Goal: Task Accomplishment & Management: Complete application form

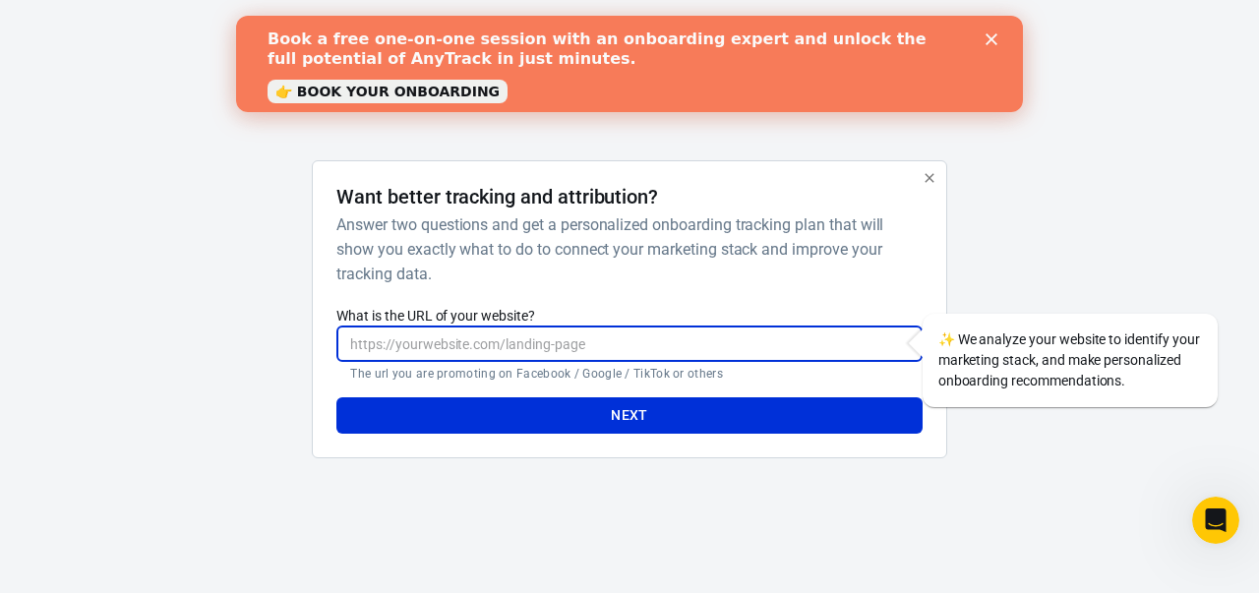
click at [579, 336] on input "What is the URL of your website?" at bounding box center [628, 344] width 585 height 36
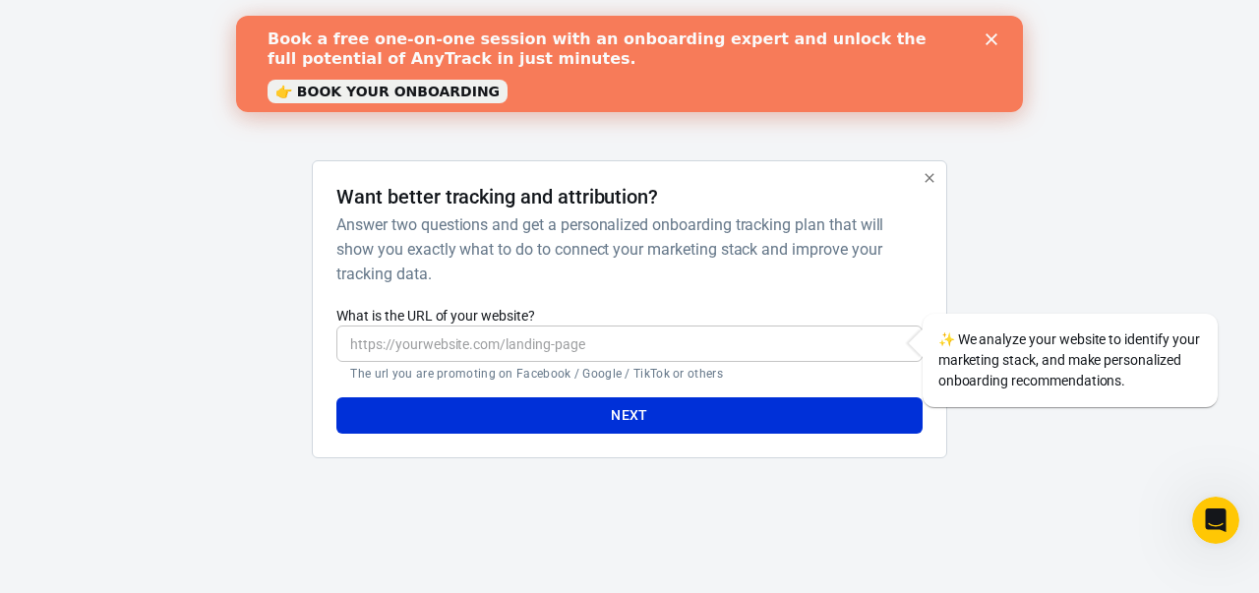
click at [987, 40] on icon "Close" at bounding box center [991, 39] width 12 height 12
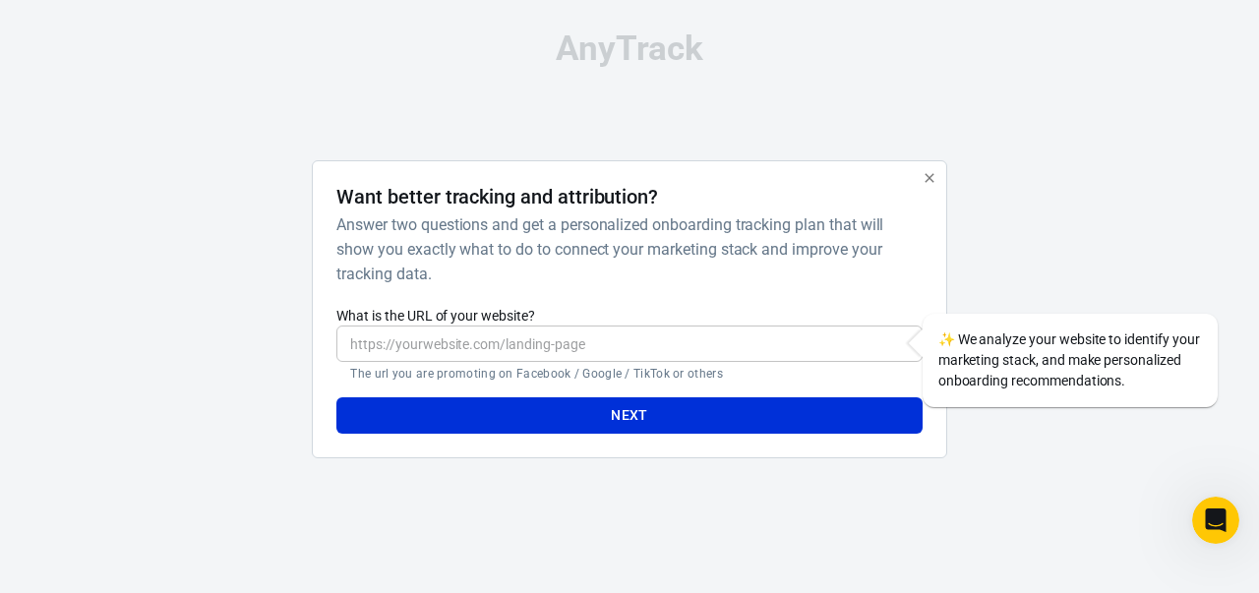
click at [929, 180] on icon "button" at bounding box center [929, 178] width 16 height 16
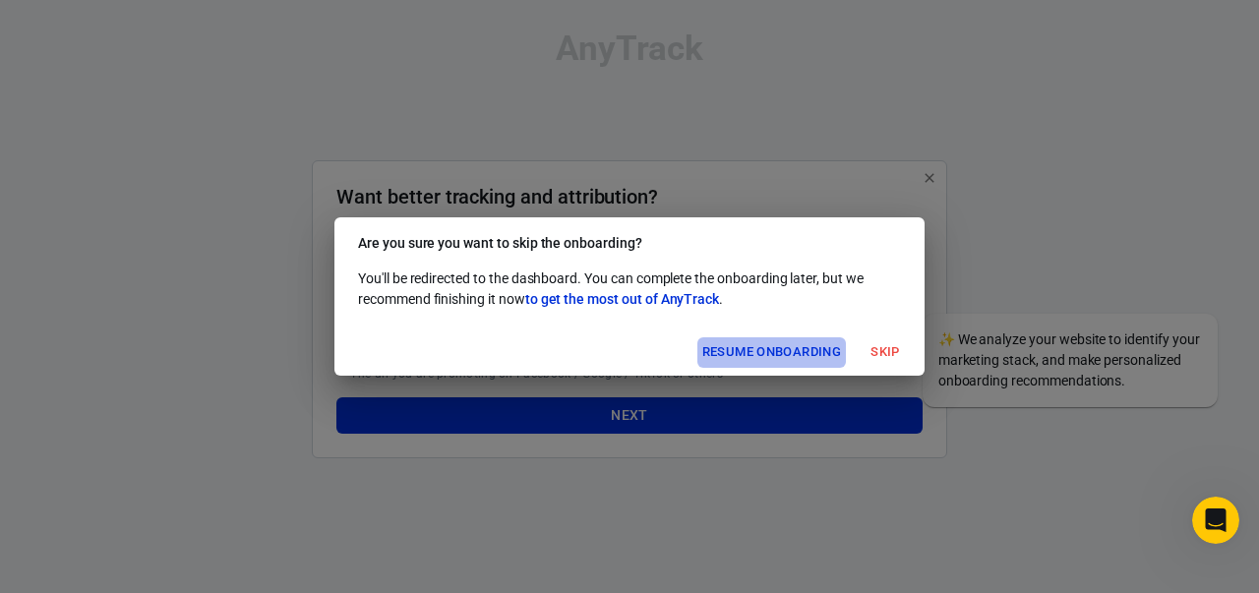
click at [810, 359] on button "Resume onboarding" at bounding box center [771, 352] width 148 height 30
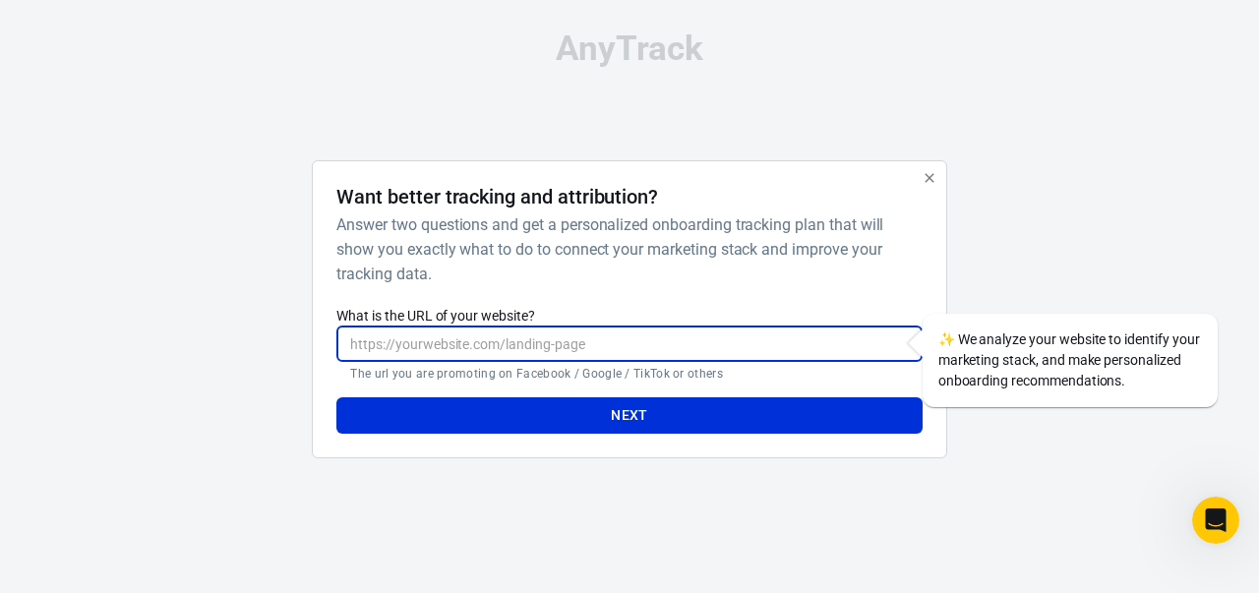
click at [622, 343] on input "What is the URL of your website?" at bounding box center [628, 344] width 585 height 36
click at [575, 344] on input "What is the URL of your website?" at bounding box center [628, 344] width 585 height 36
paste input "https://www.appmontize.co.in/"
type input "https://www.appmontize.co.in/"
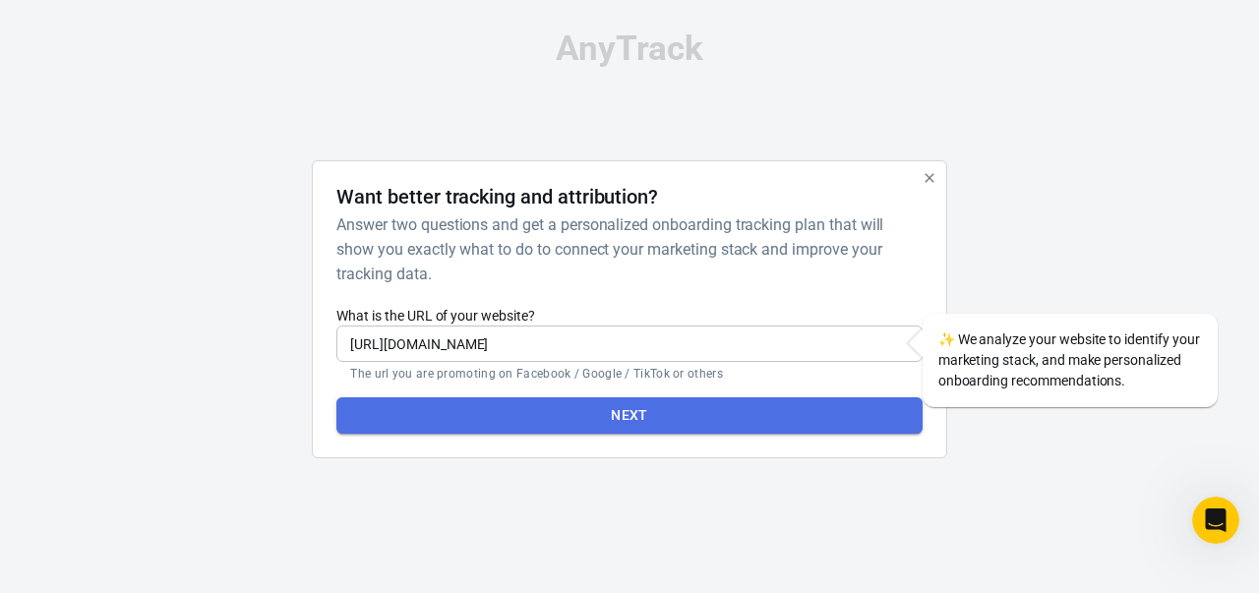
click at [627, 408] on button "Next" at bounding box center [628, 415] width 585 height 36
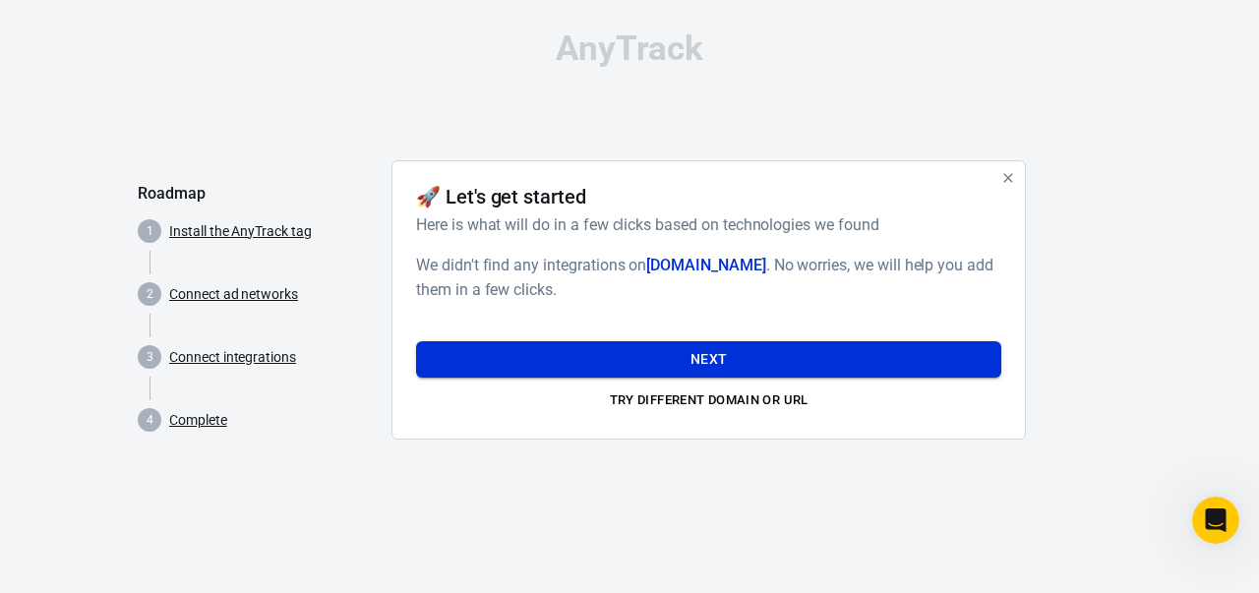
click at [725, 349] on button "Next" at bounding box center [708, 359] width 585 height 36
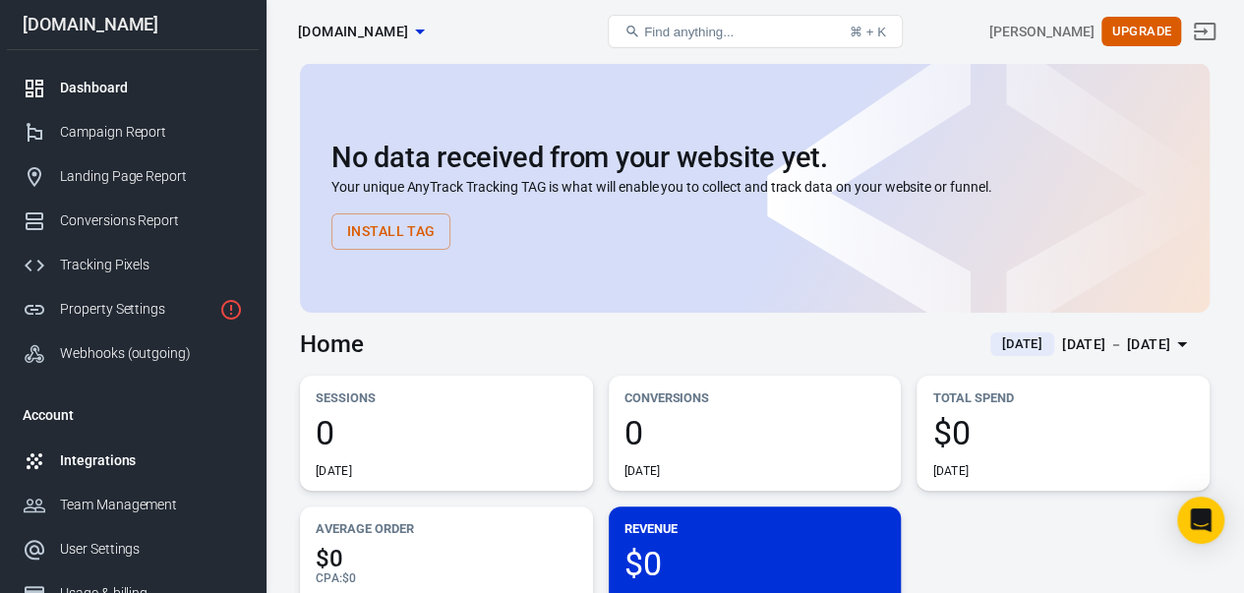
click at [114, 453] on div "Integrations" at bounding box center [151, 460] width 183 height 21
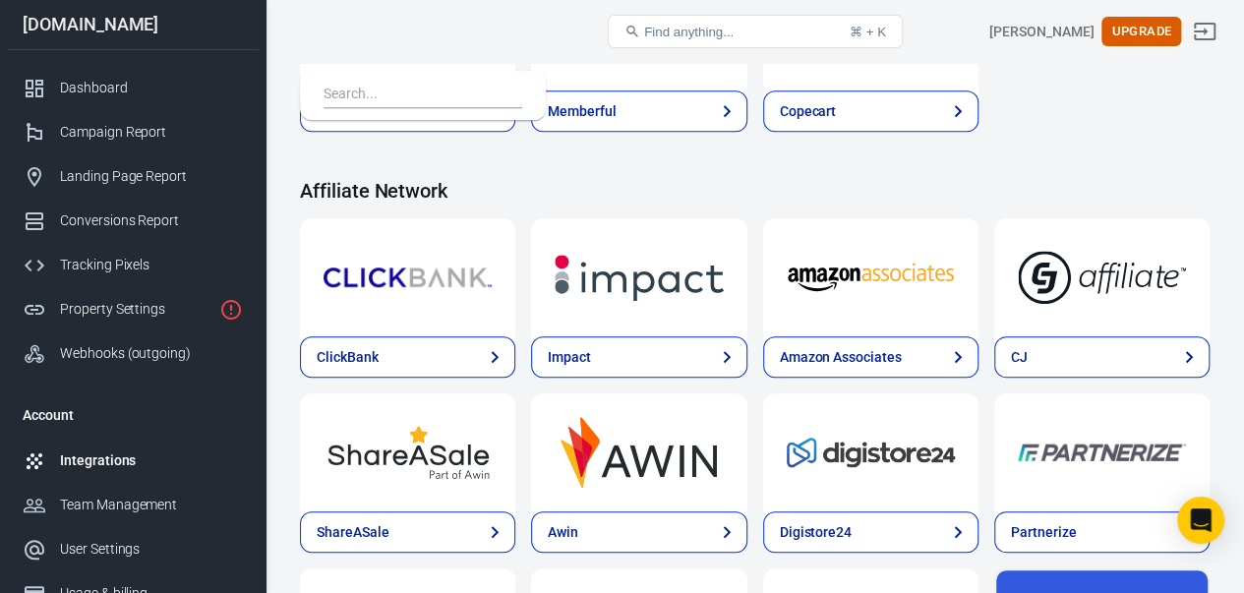
scroll to position [466, 0]
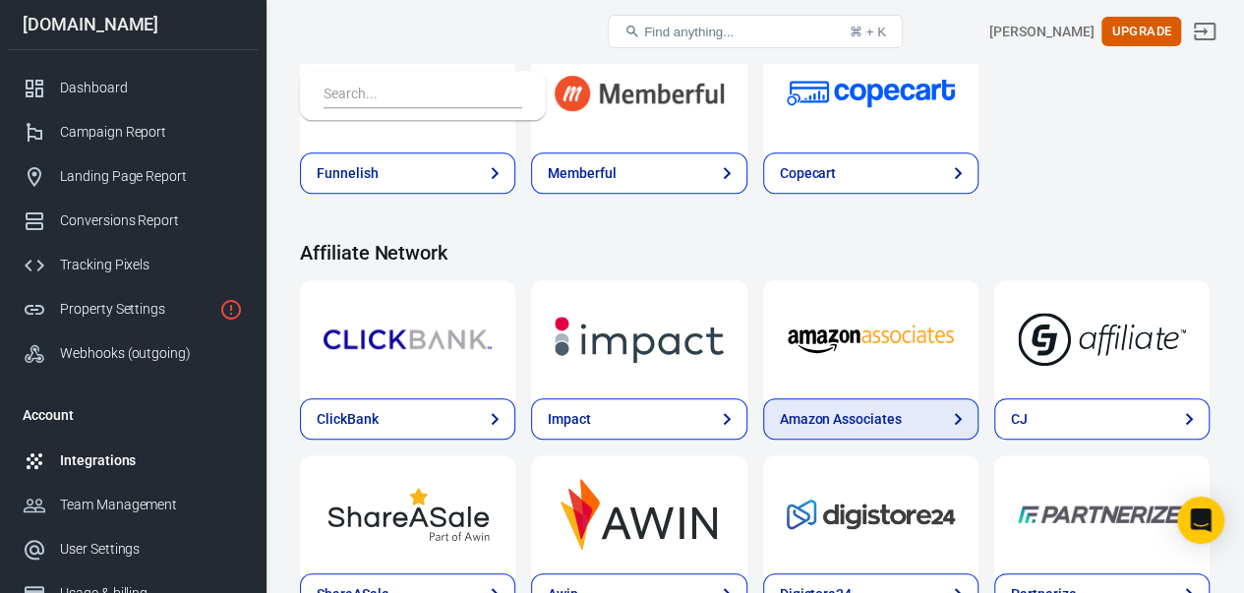
click at [890, 411] on div "Amazon Associates" at bounding box center [841, 419] width 122 height 21
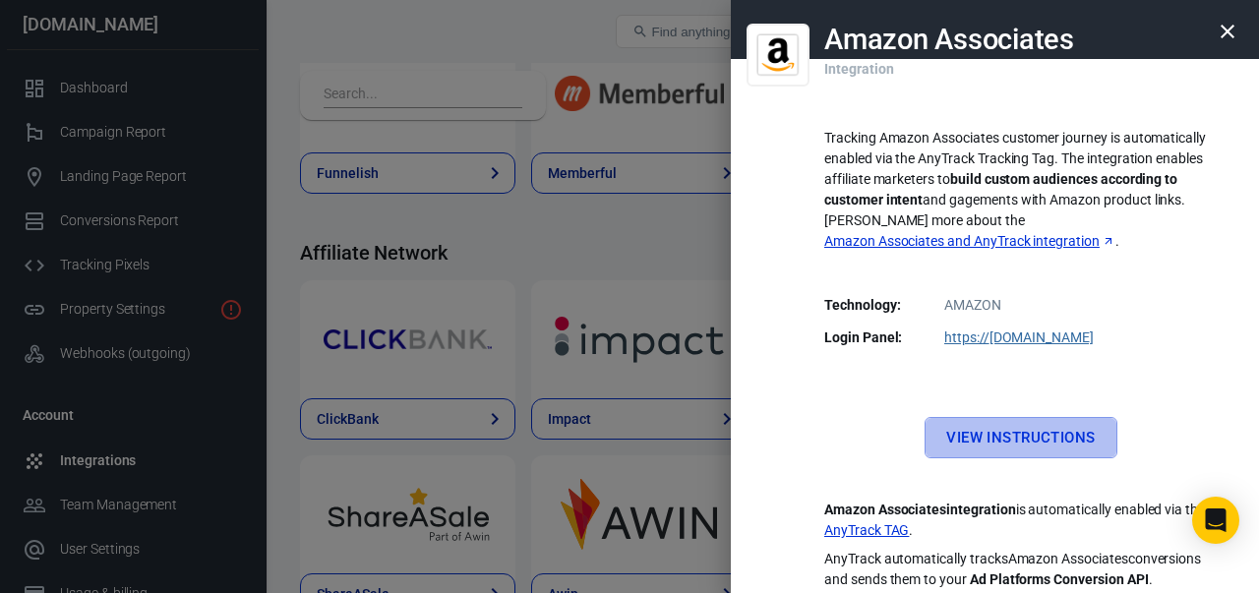
click at [992, 417] on link "View Instructions" at bounding box center [1020, 437] width 192 height 41
click at [1231, 28] on icon "button" at bounding box center [1227, 32] width 14 height 14
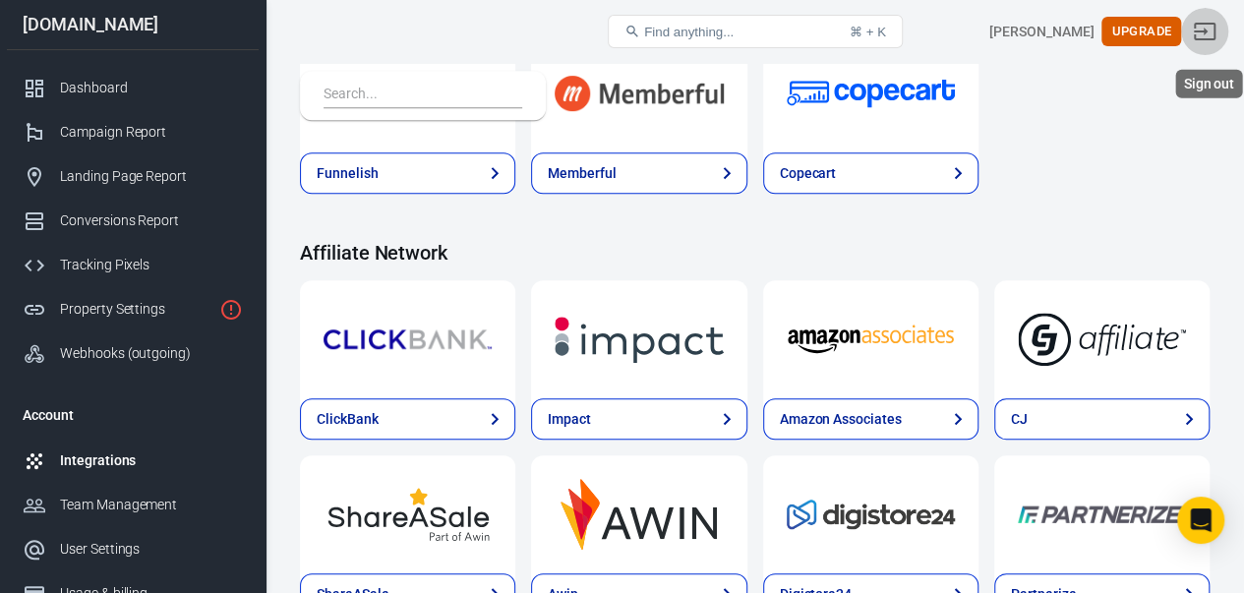
click at [1216, 30] on icon "Sign out" at bounding box center [1205, 32] width 24 height 24
